Goal: Information Seeking & Learning: Learn about a topic

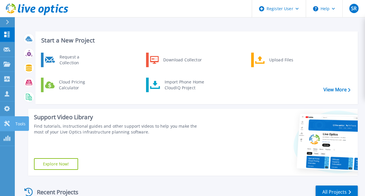
click at [6, 123] on icon at bounding box center [7, 123] width 6 height 6
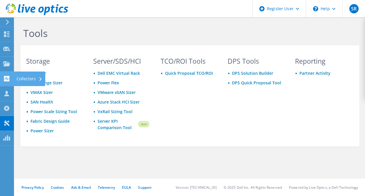
click at [7, 78] on icon at bounding box center [6, 79] width 7 height 6
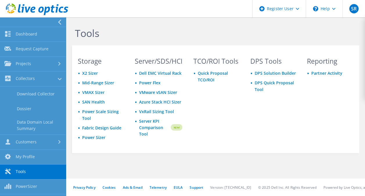
click at [174, 22] on div "Tools" at bounding box center [215, 31] width 293 height 28
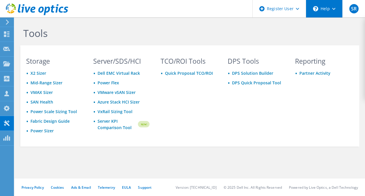
click at [327, 8] on div "\n Help" at bounding box center [324, 8] width 37 height 17
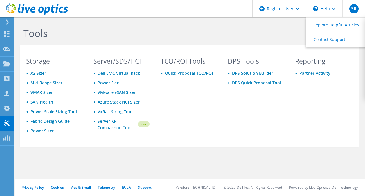
click at [283, 24] on div "Tools" at bounding box center [189, 31] width 344 height 28
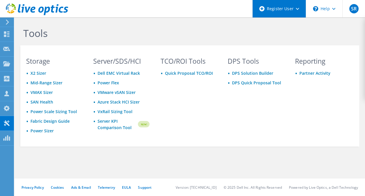
click at [293, 10] on div "Register User" at bounding box center [278, 8] width 53 height 17
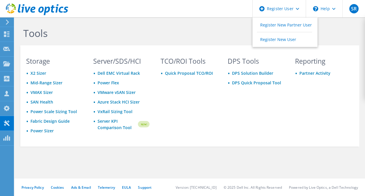
click at [207, 31] on h1 "Tools" at bounding box center [188, 33] width 330 height 12
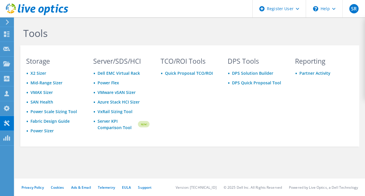
click at [9, 21] on icon at bounding box center [7, 21] width 4 height 5
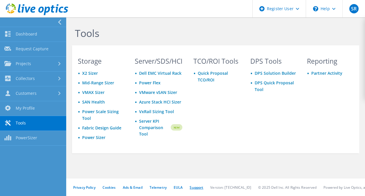
click at [199, 186] on link "Support" at bounding box center [197, 187] width 14 height 5
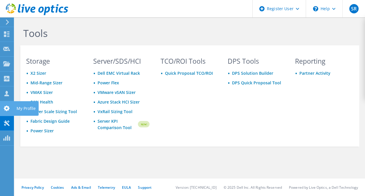
click at [7, 109] on use at bounding box center [7, 108] width 6 height 6
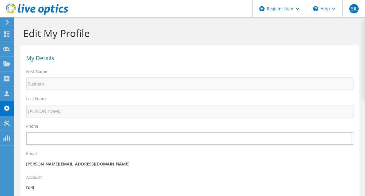
click at [8, 20] on icon at bounding box center [7, 21] width 4 height 5
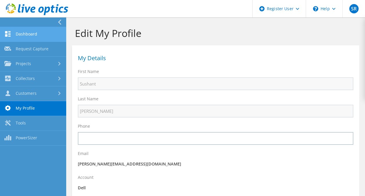
click at [49, 33] on link "Dashboard" at bounding box center [33, 34] width 66 height 15
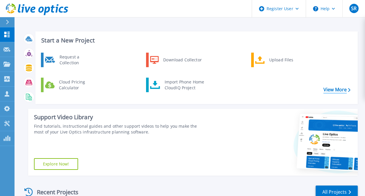
click at [338, 87] on link "View More" at bounding box center [336, 90] width 27 height 6
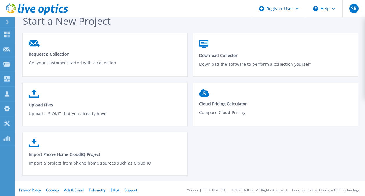
scroll to position [11, 0]
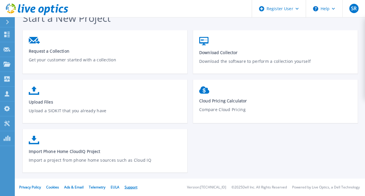
click at [133, 188] on link "Support" at bounding box center [131, 186] width 13 height 5
